Goal: Information Seeking & Learning: Understand process/instructions

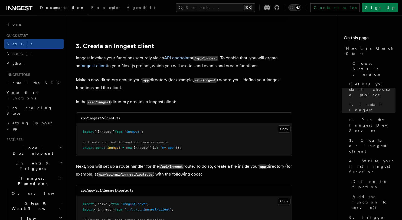
scroll to position [619, 0]
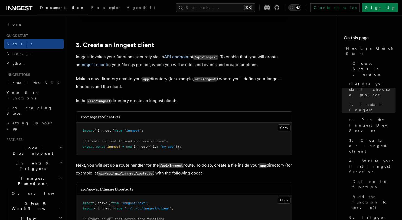
drag, startPoint x: 171, startPoint y: 144, endPoint x: 82, endPoint y: 125, distance: 91.1
click at [82, 125] on pre "import { Inngest } from "inngest" ; // Create a client to send and receive even…" at bounding box center [184, 139] width 216 height 32
copy code "import { Inngest } from "inngest" ; // Create a client to send and receive even…"
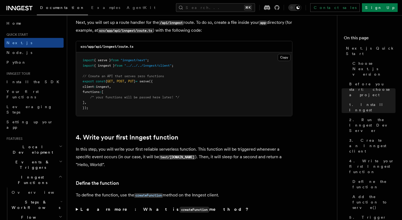
scroll to position [789, 0]
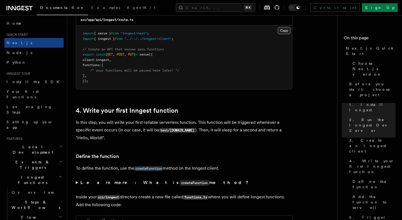
click at [286, 30] on button "Copy Copied" at bounding box center [283, 30] width 13 height 7
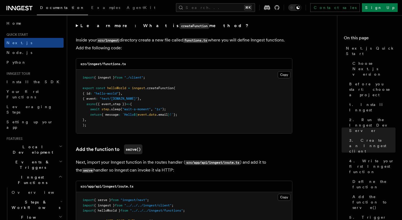
scroll to position [945, 0]
click at [284, 77] on button "Copy Copied" at bounding box center [283, 74] width 13 height 7
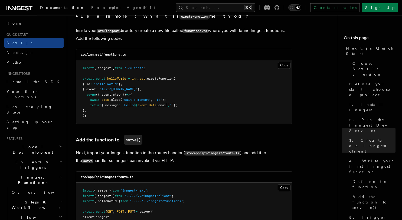
scroll to position [1036, 0]
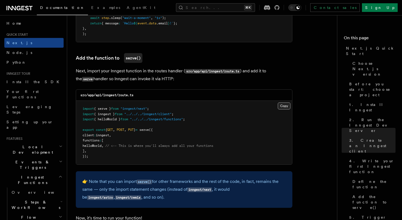
click at [282, 108] on button "Copy Copied" at bounding box center [283, 105] width 13 height 7
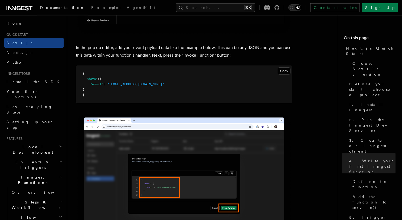
scroll to position [1661, 0]
